Goal: Check status: Check status

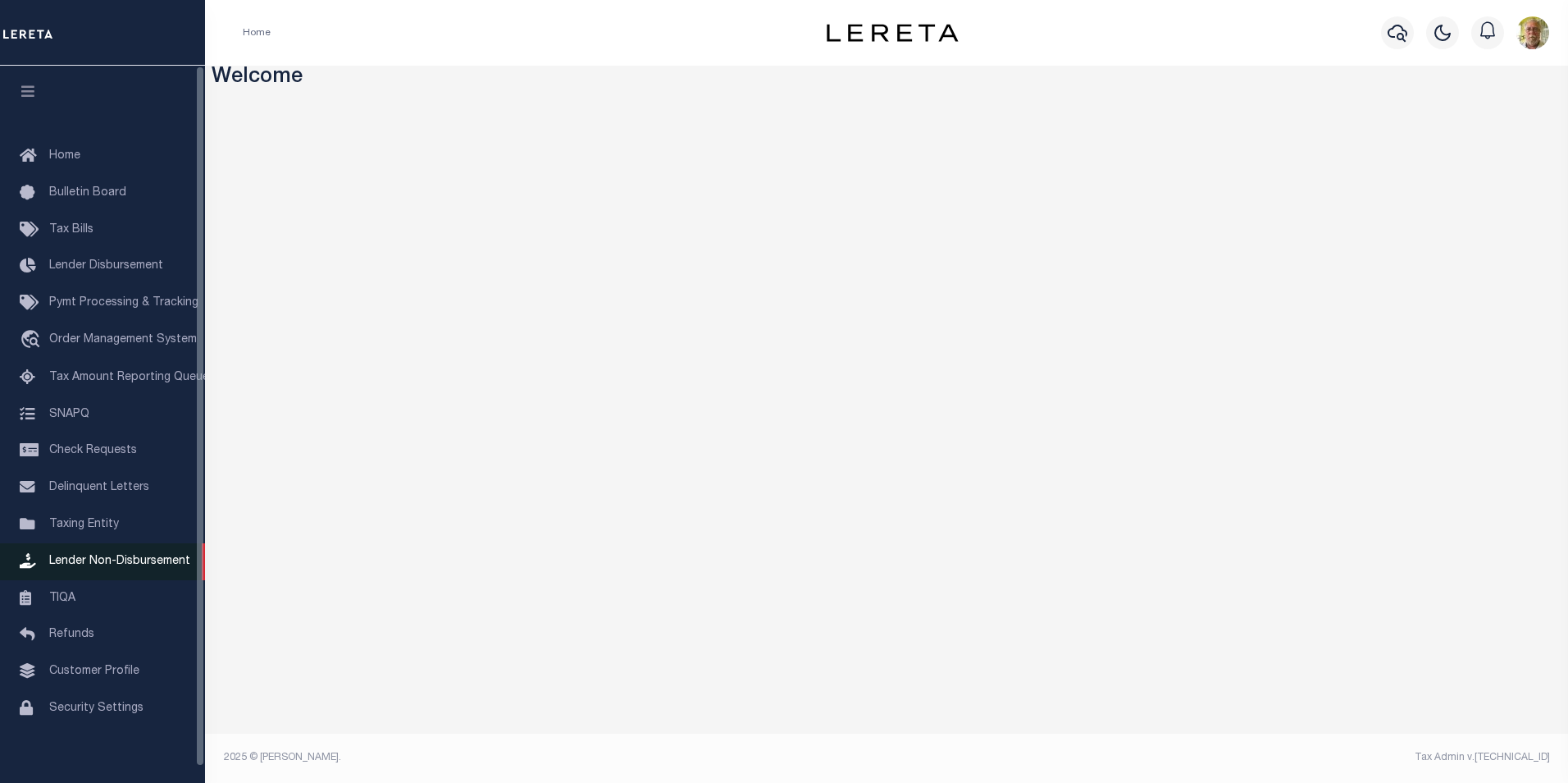
click at [126, 565] on span "Lender Non-Disbursement" at bounding box center [120, 561] width 141 height 12
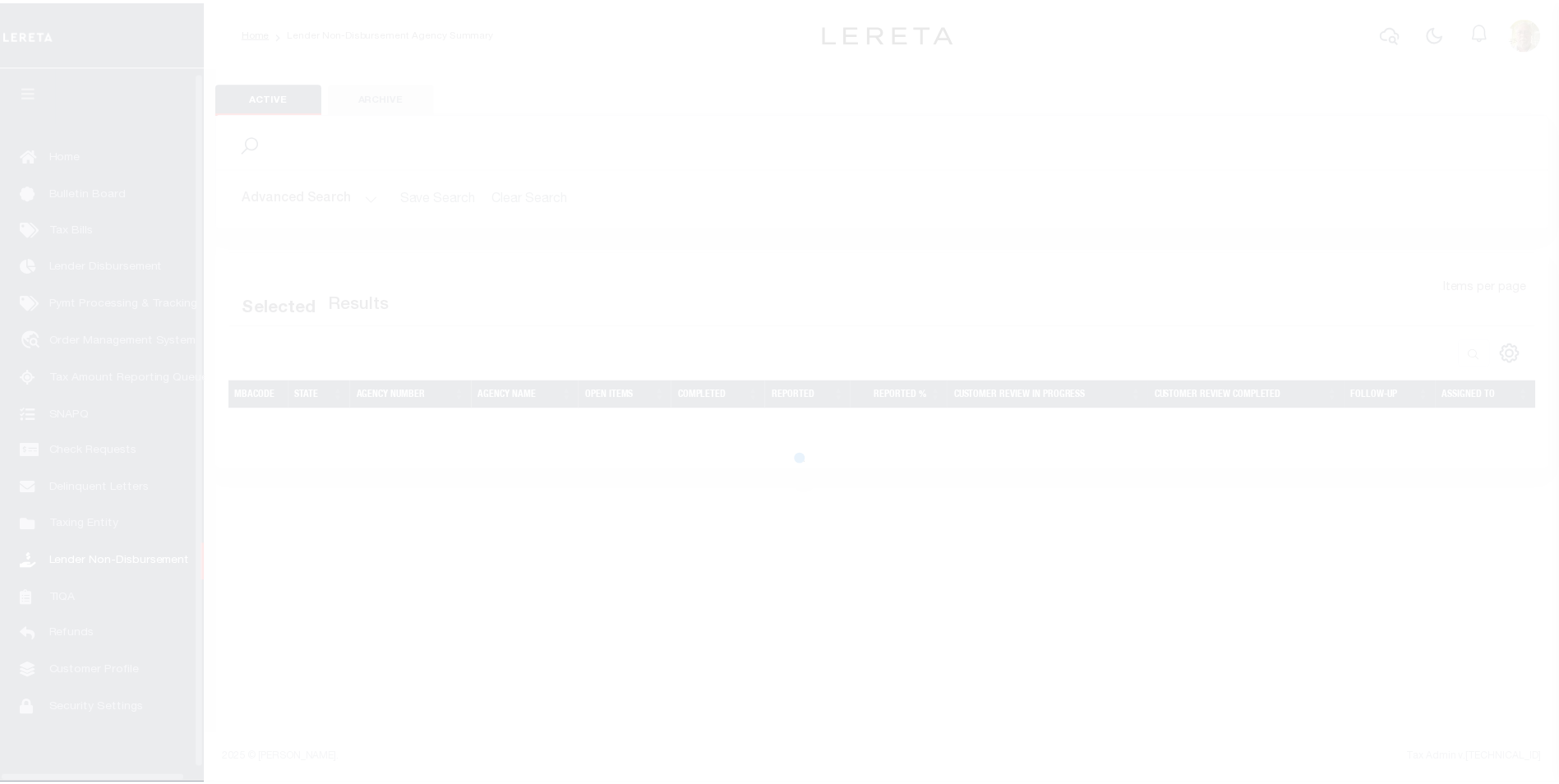
scroll to position [16, 0]
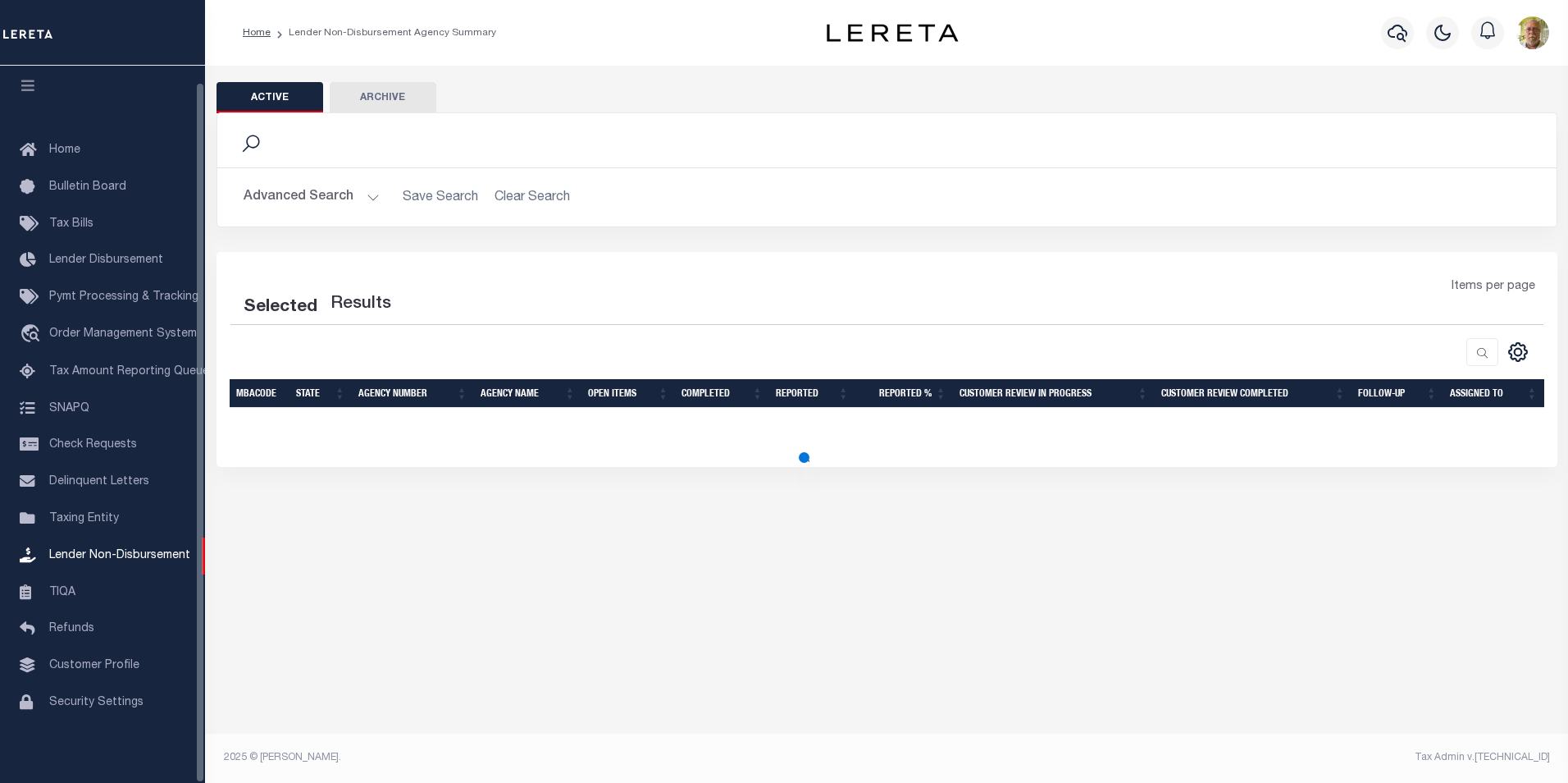
click at [381, 197] on h2 "Advanced Search Save Search Clear Search" at bounding box center [886, 197] width 1313 height 32
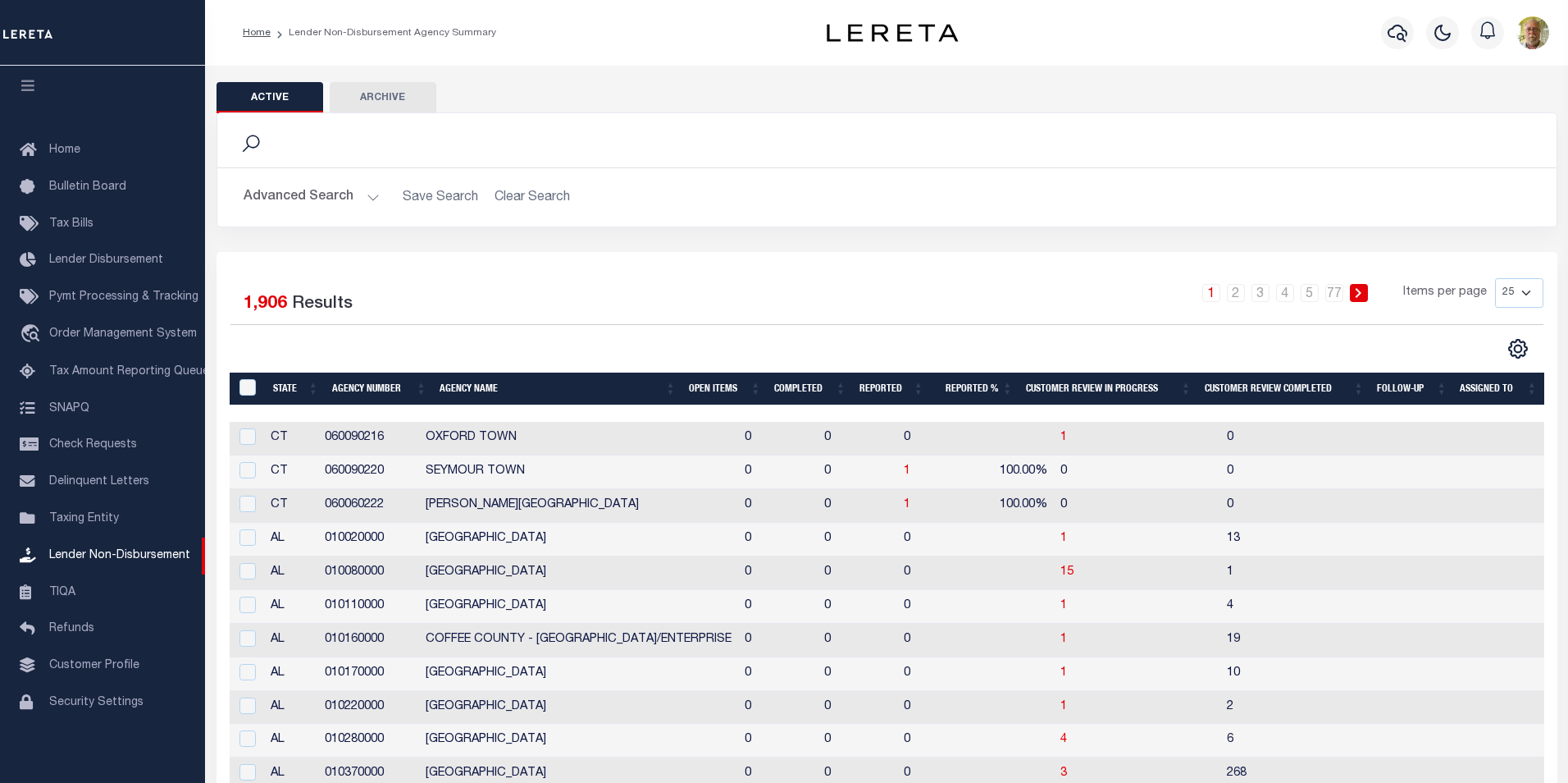
click at [367, 200] on button "Advanced Search" at bounding box center [312, 197] width 136 height 32
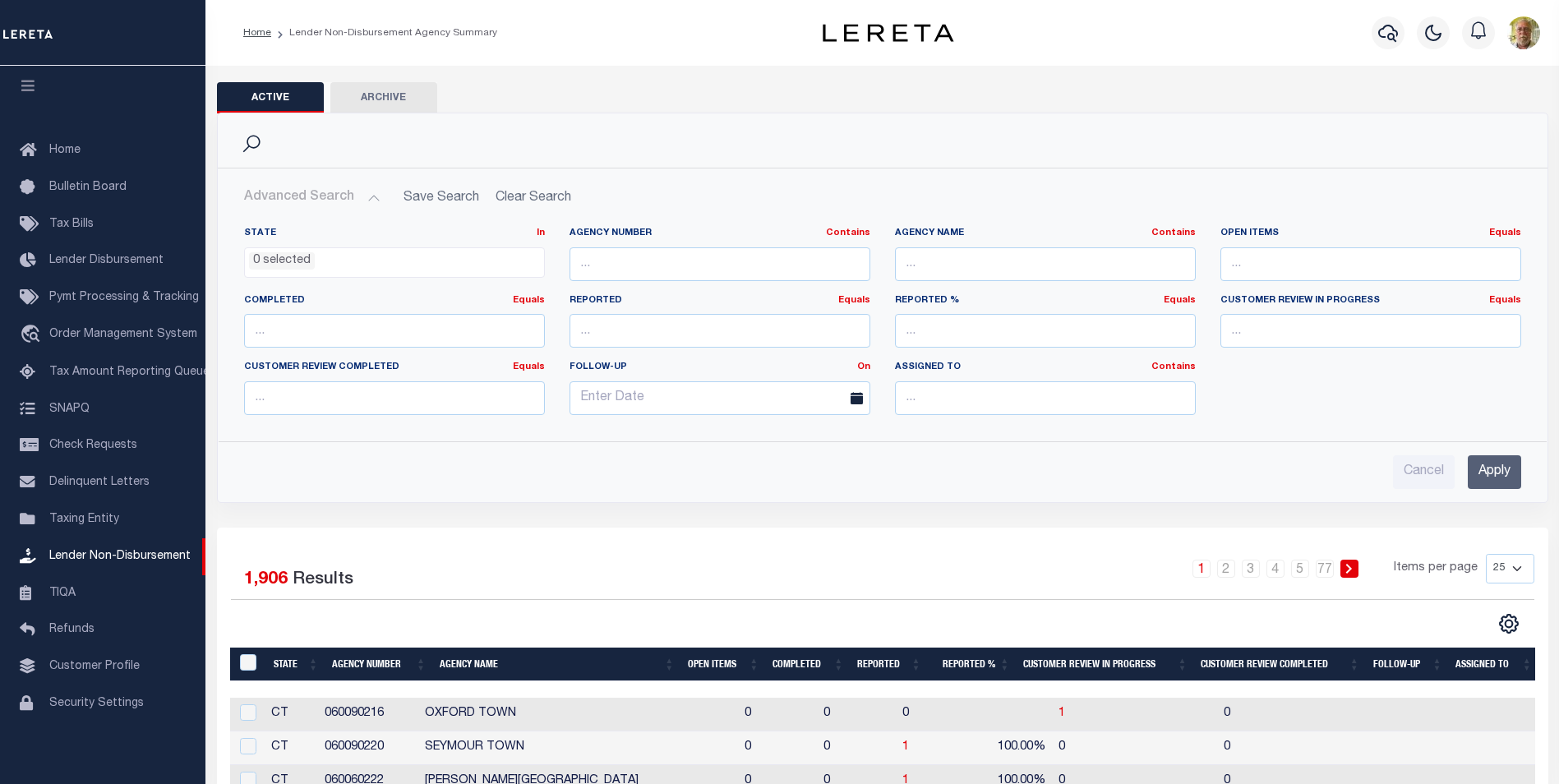
click at [1495, 470] on input "Apply" at bounding box center [1494, 472] width 54 height 34
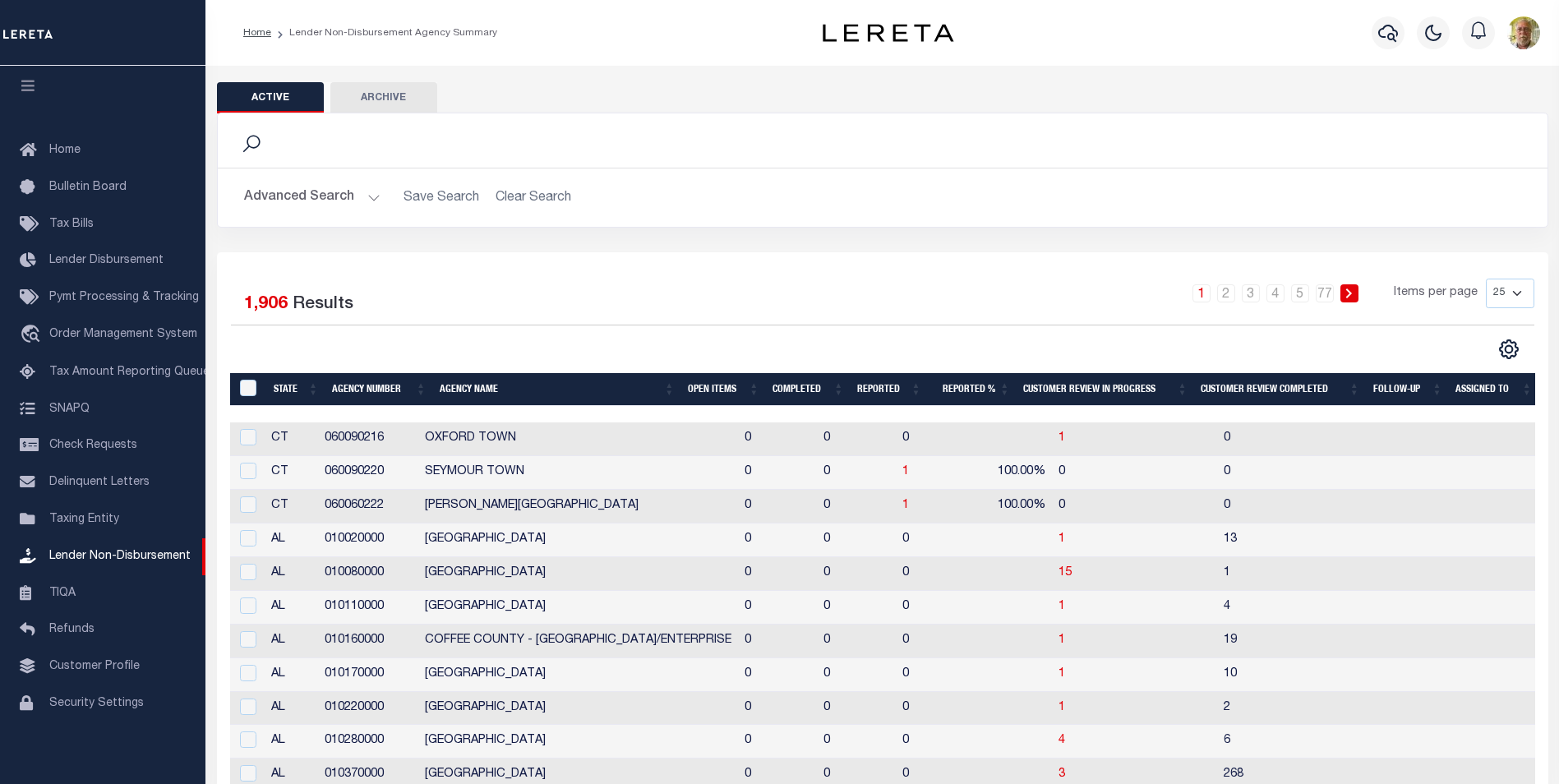
click at [710, 387] on th "Open Items" at bounding box center [723, 390] width 84 height 34
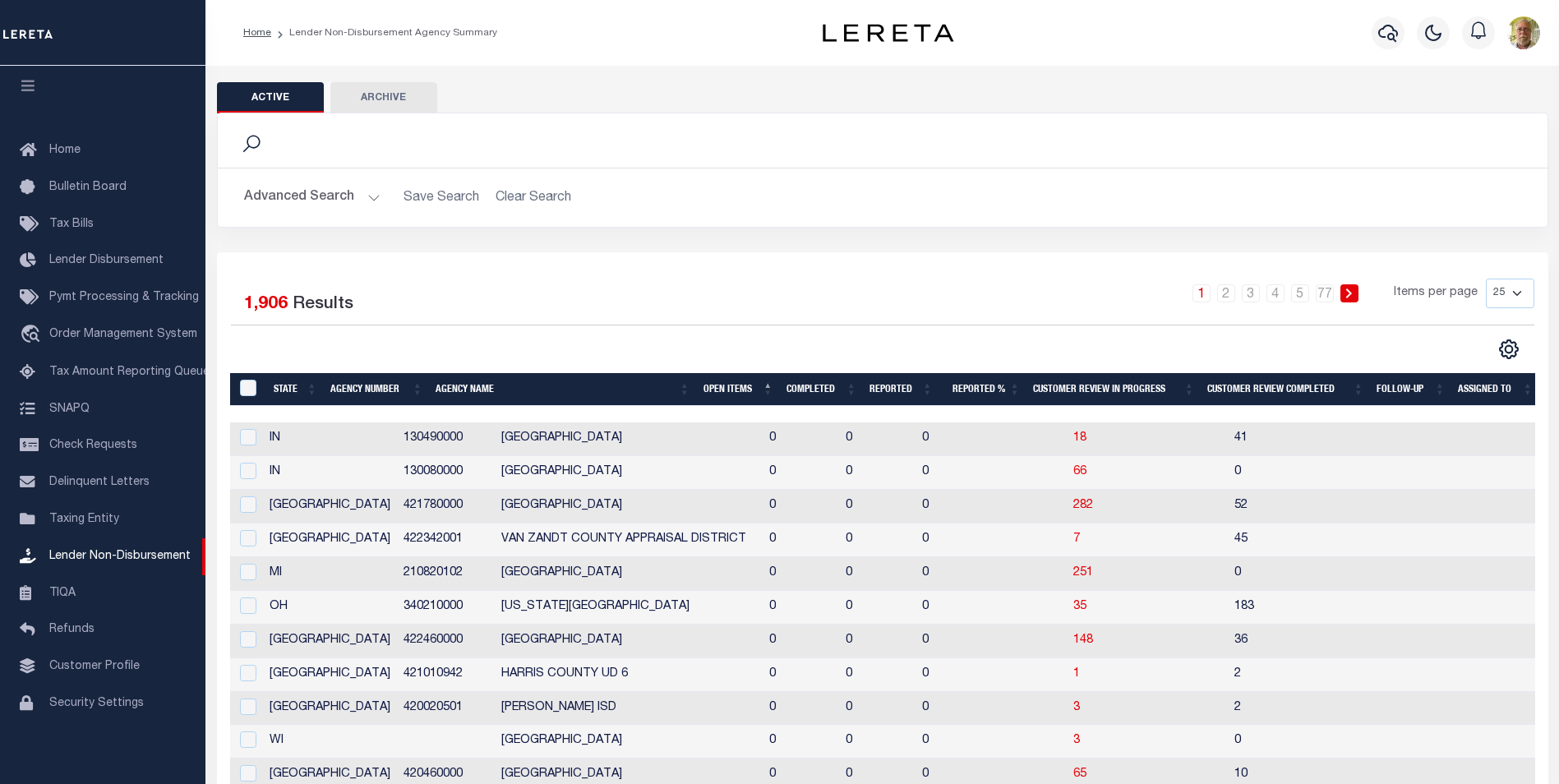
click at [710, 387] on th "Open Items" at bounding box center [737, 390] width 83 height 34
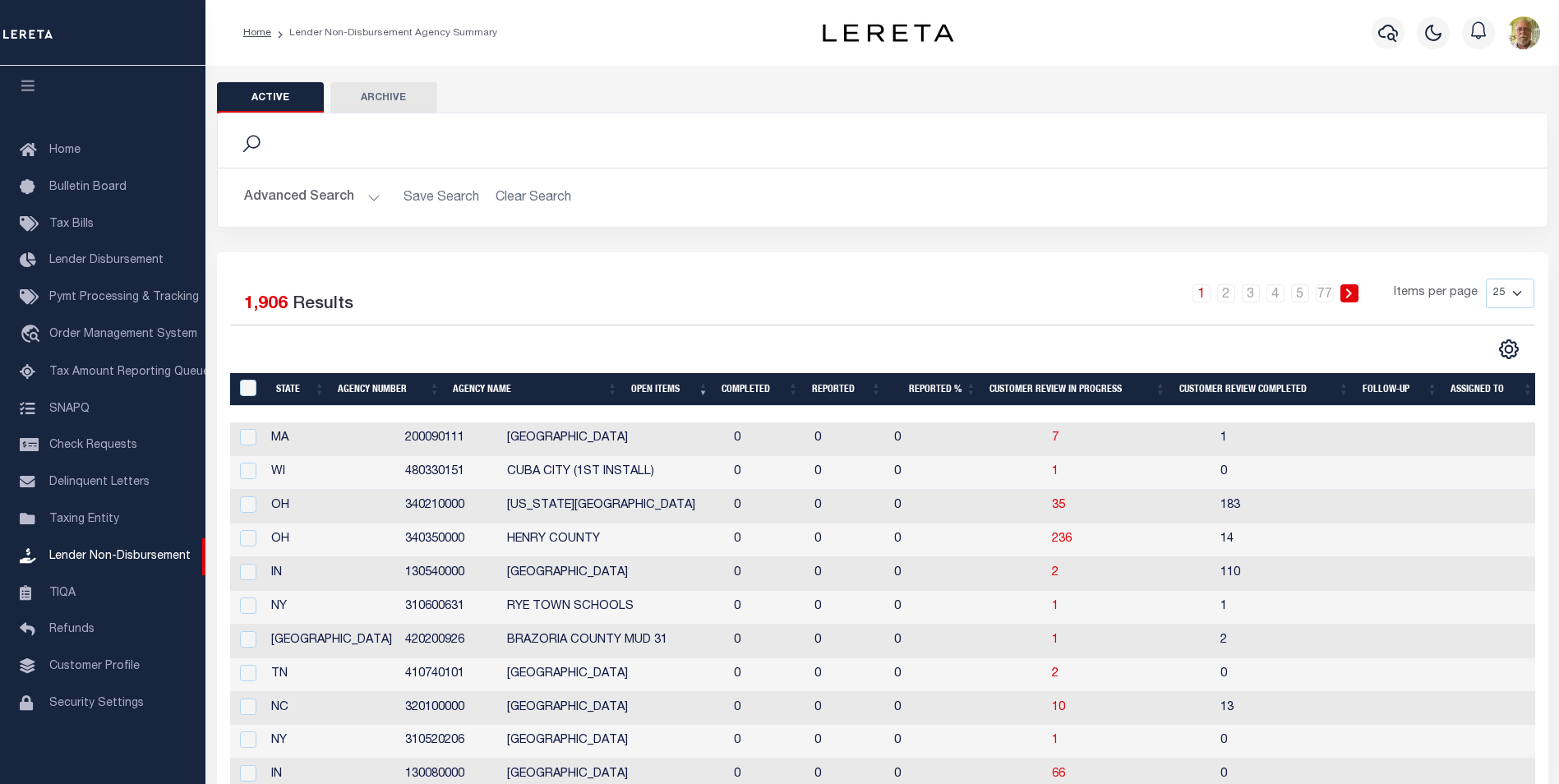
click at [663, 391] on th "Open Items" at bounding box center [670, 390] width 90 height 34
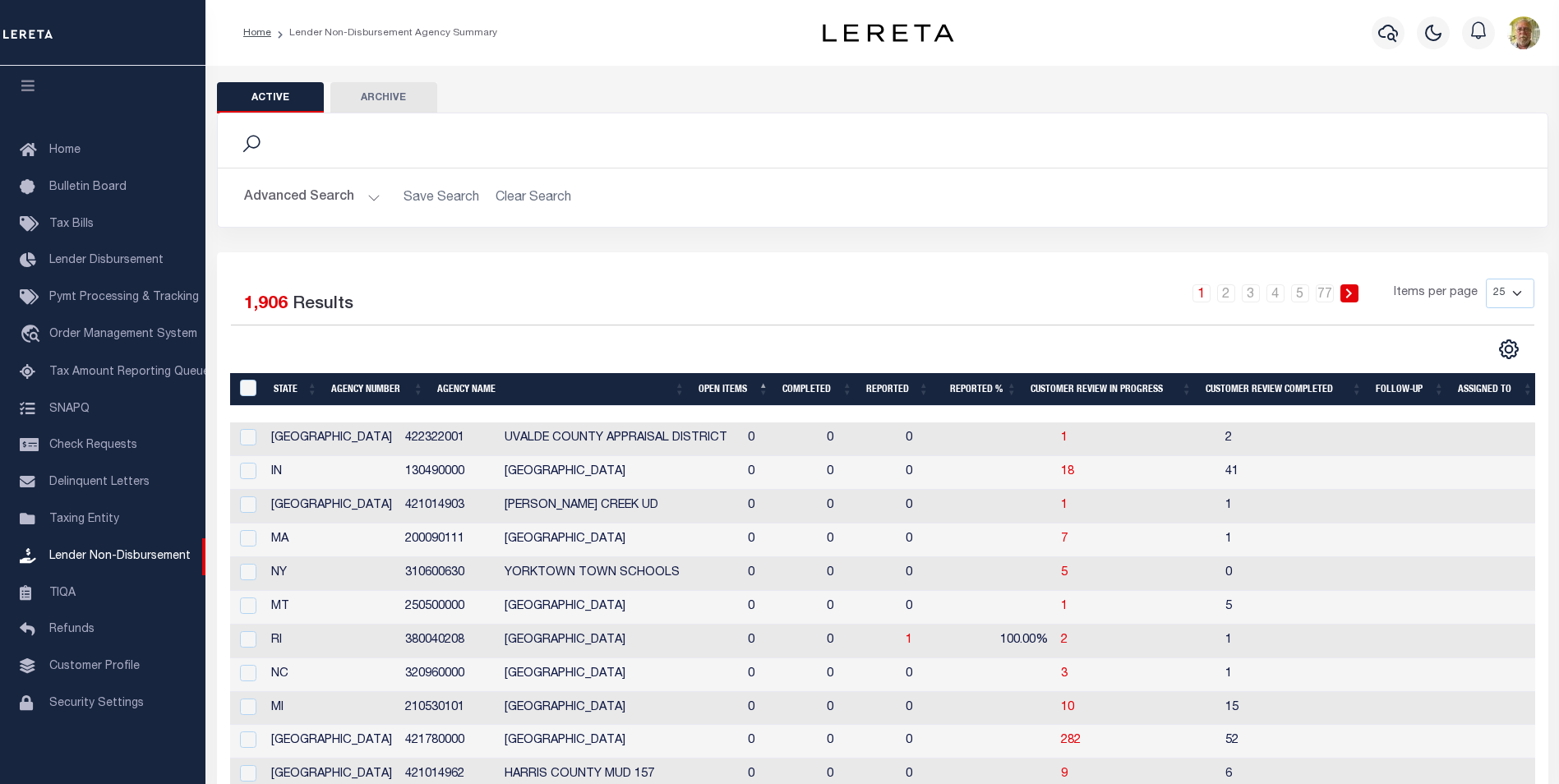
click at [710, 384] on th "Open Items" at bounding box center [734, 390] width 83 height 34
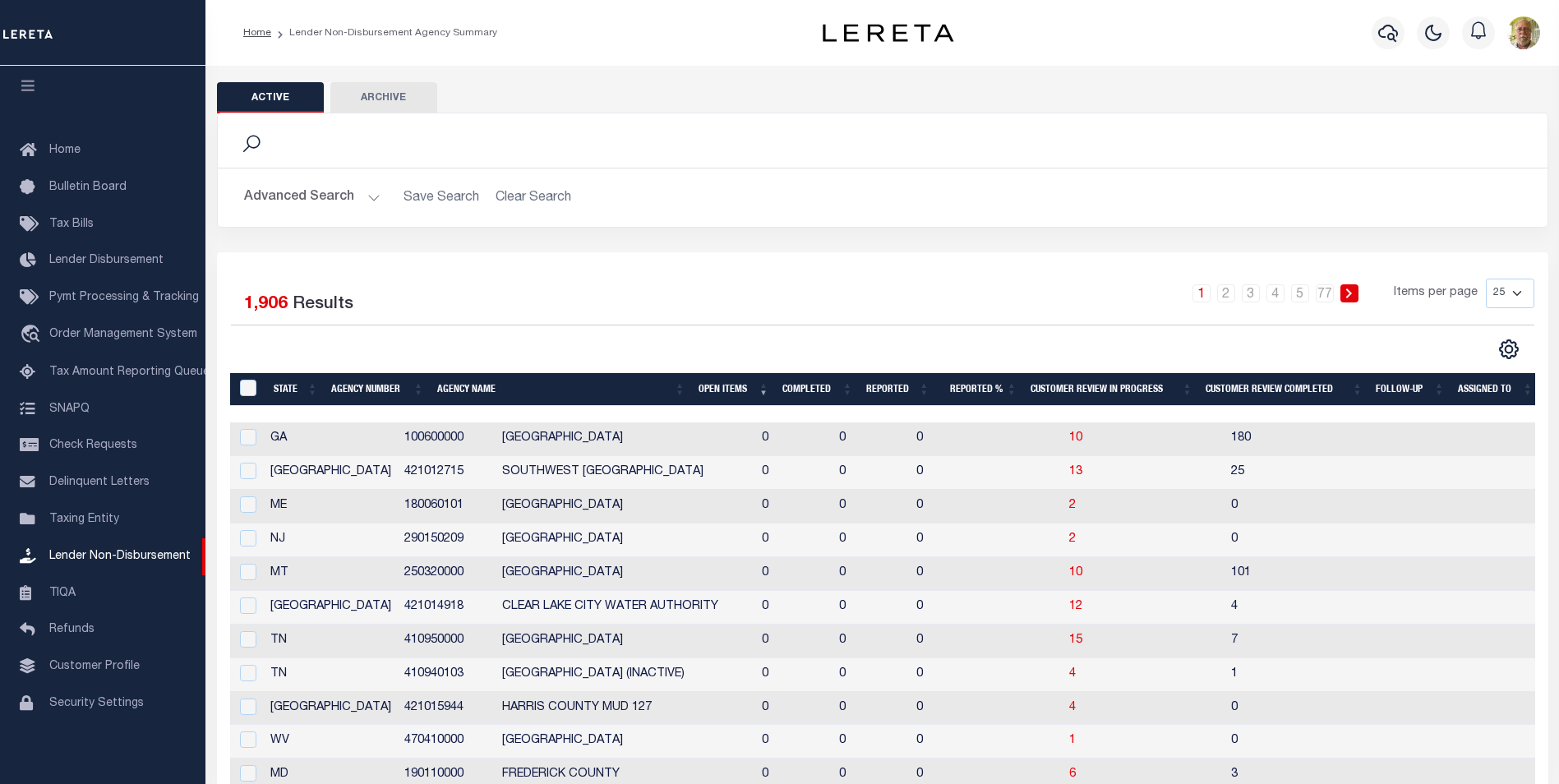
click at [710, 384] on th "Open Items" at bounding box center [734, 390] width 83 height 34
